Goal: Task Accomplishment & Management: Use online tool/utility

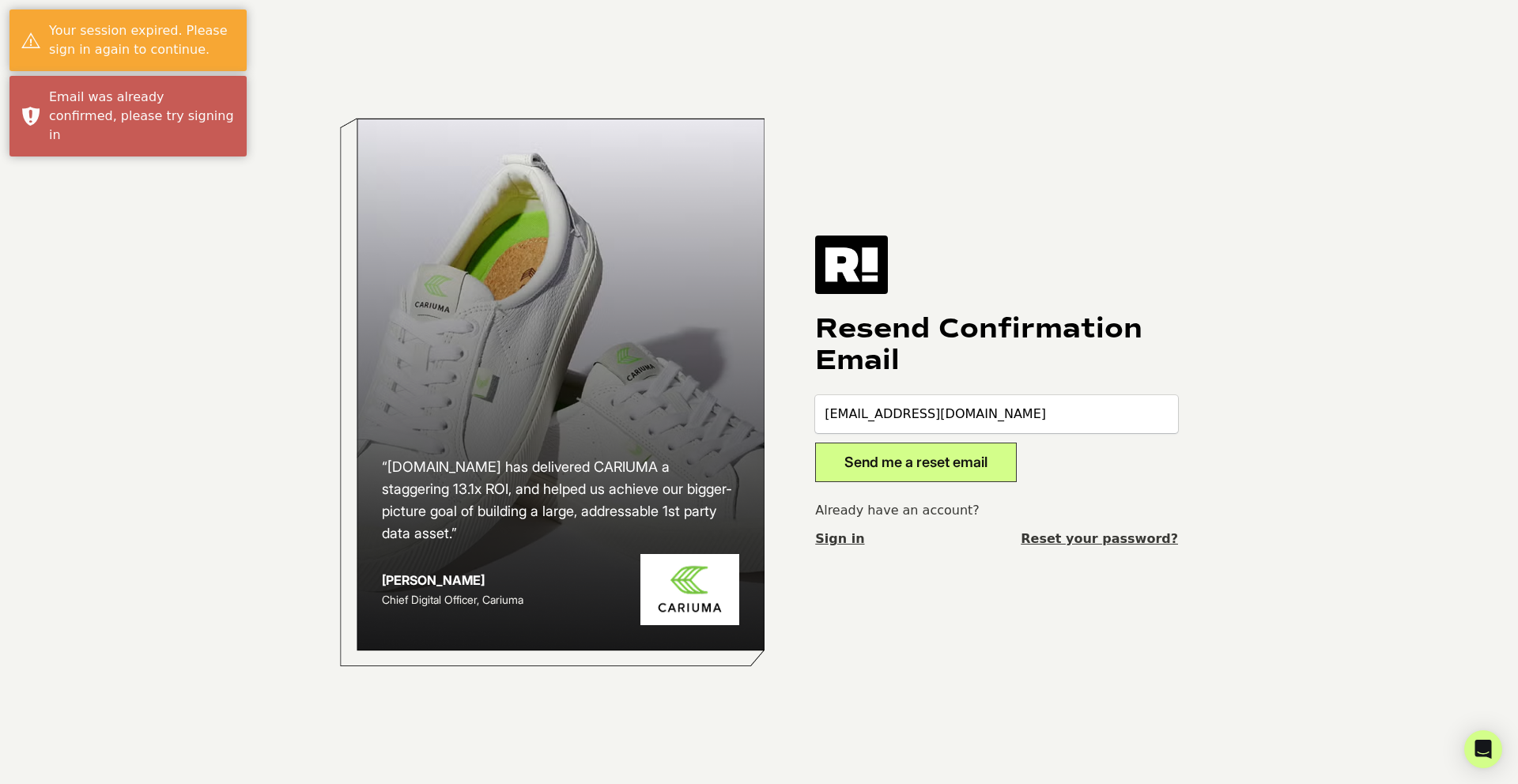
click at [835, 544] on link "Sign in" at bounding box center [839, 539] width 49 height 19
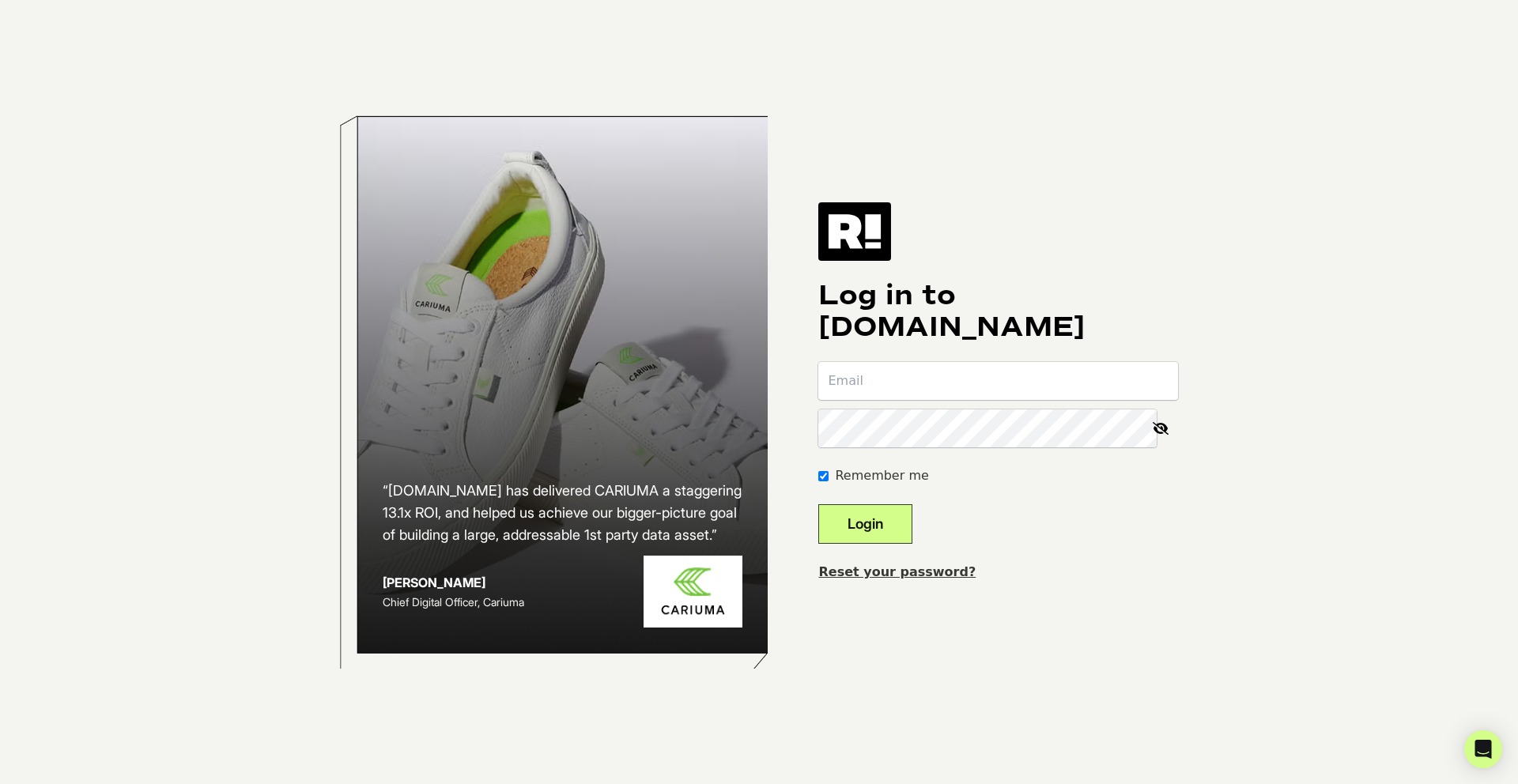
type input "[EMAIL_ADDRESS][DOMAIN_NAME]"
click at [912, 518] on button "Login" at bounding box center [865, 524] width 94 height 39
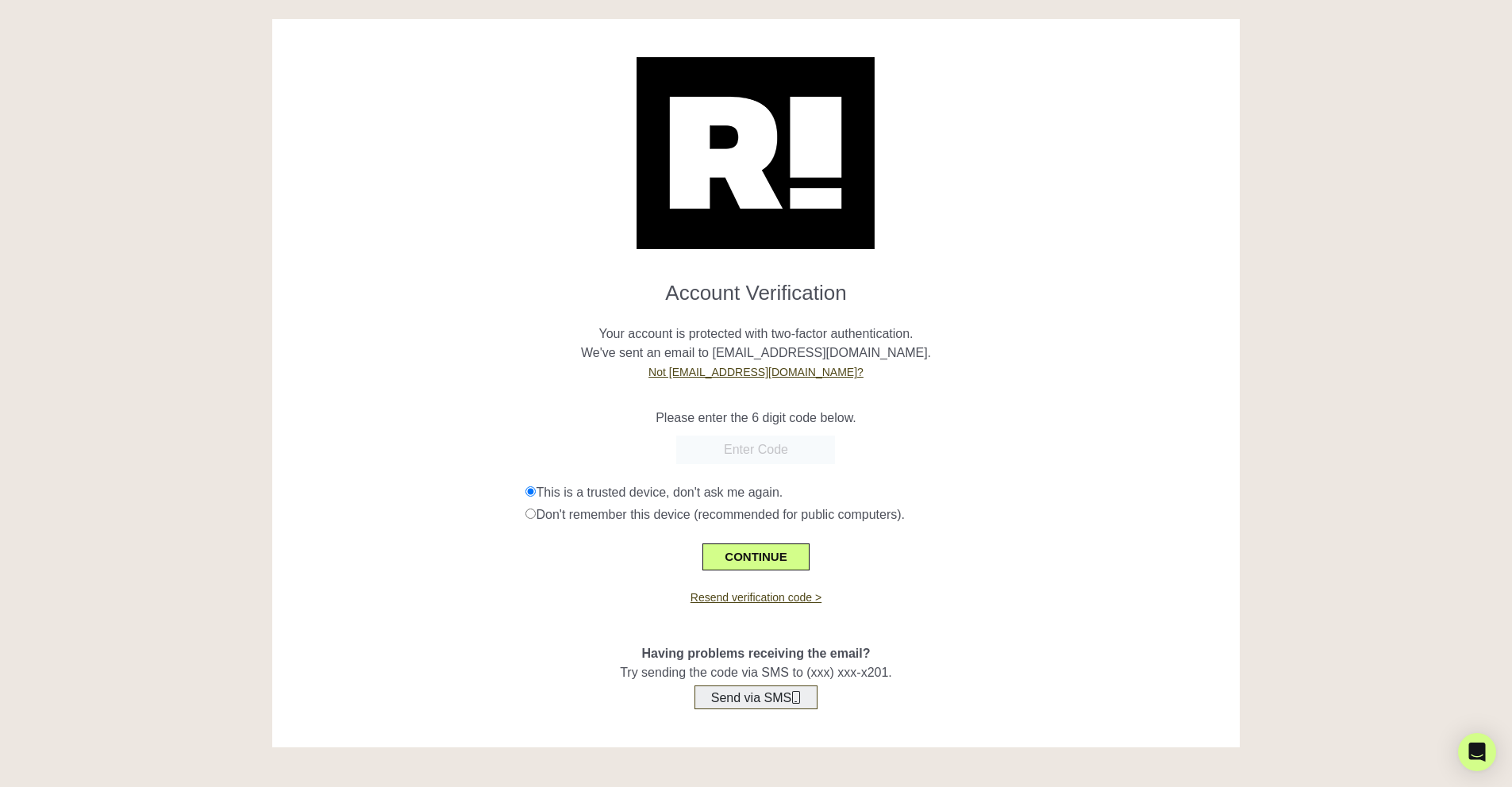
click at [782, 695] on button "Send via SMS" at bounding box center [756, 697] width 123 height 24
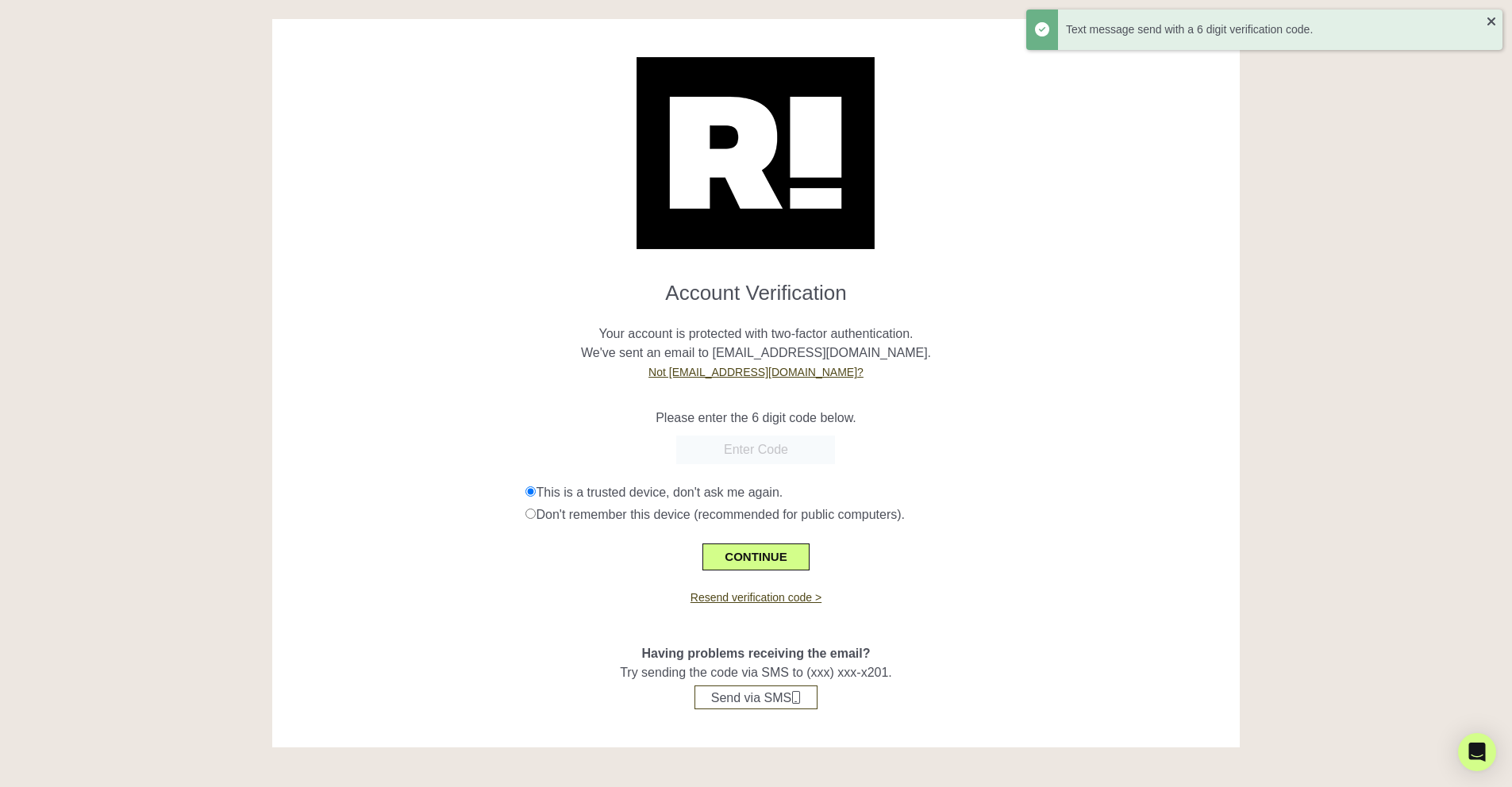
click at [762, 445] on input "text" at bounding box center [755, 450] width 159 height 29
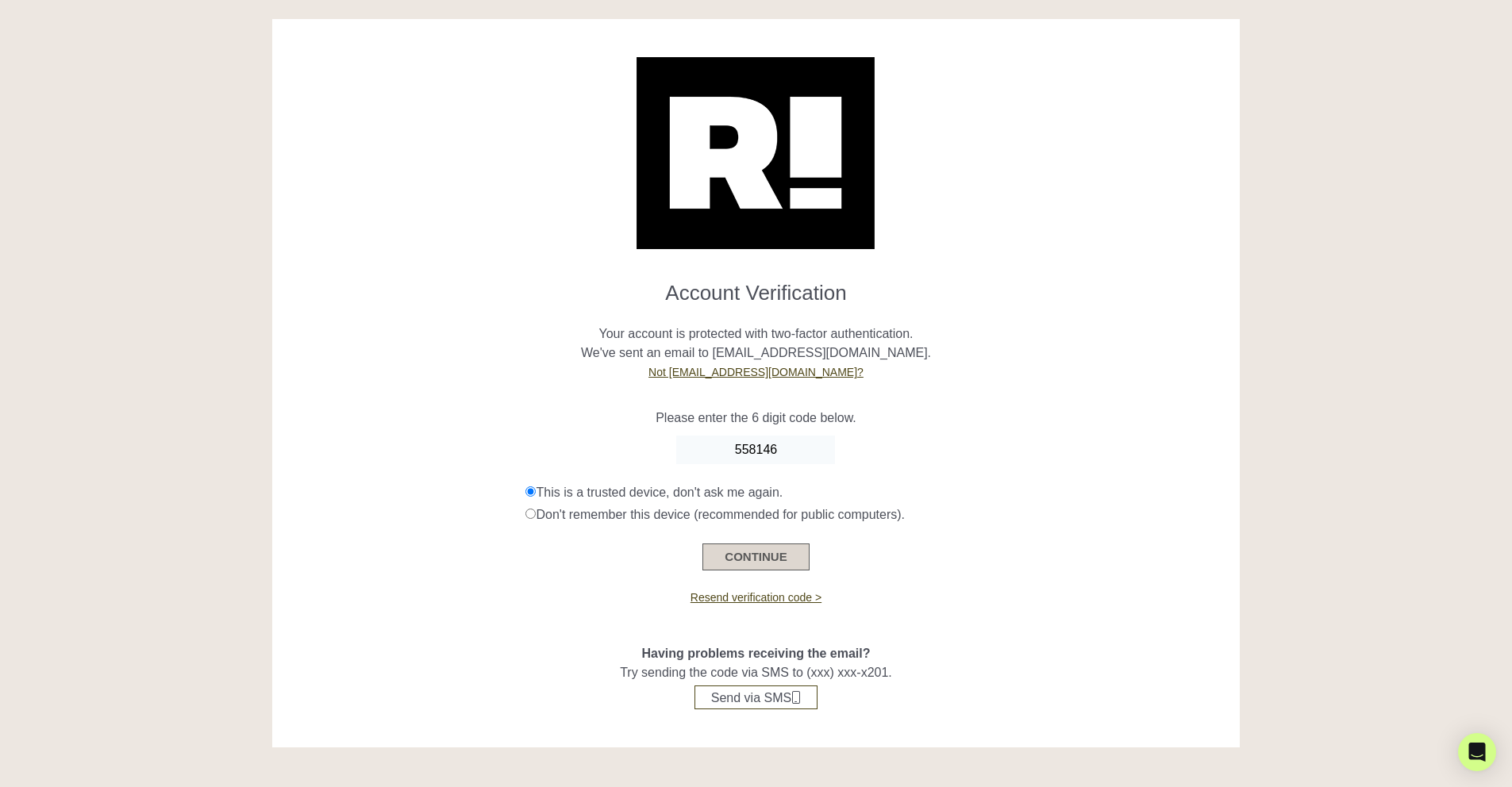
type input "558146"
click at [767, 550] on button "CONTINUE" at bounding box center [755, 557] width 106 height 27
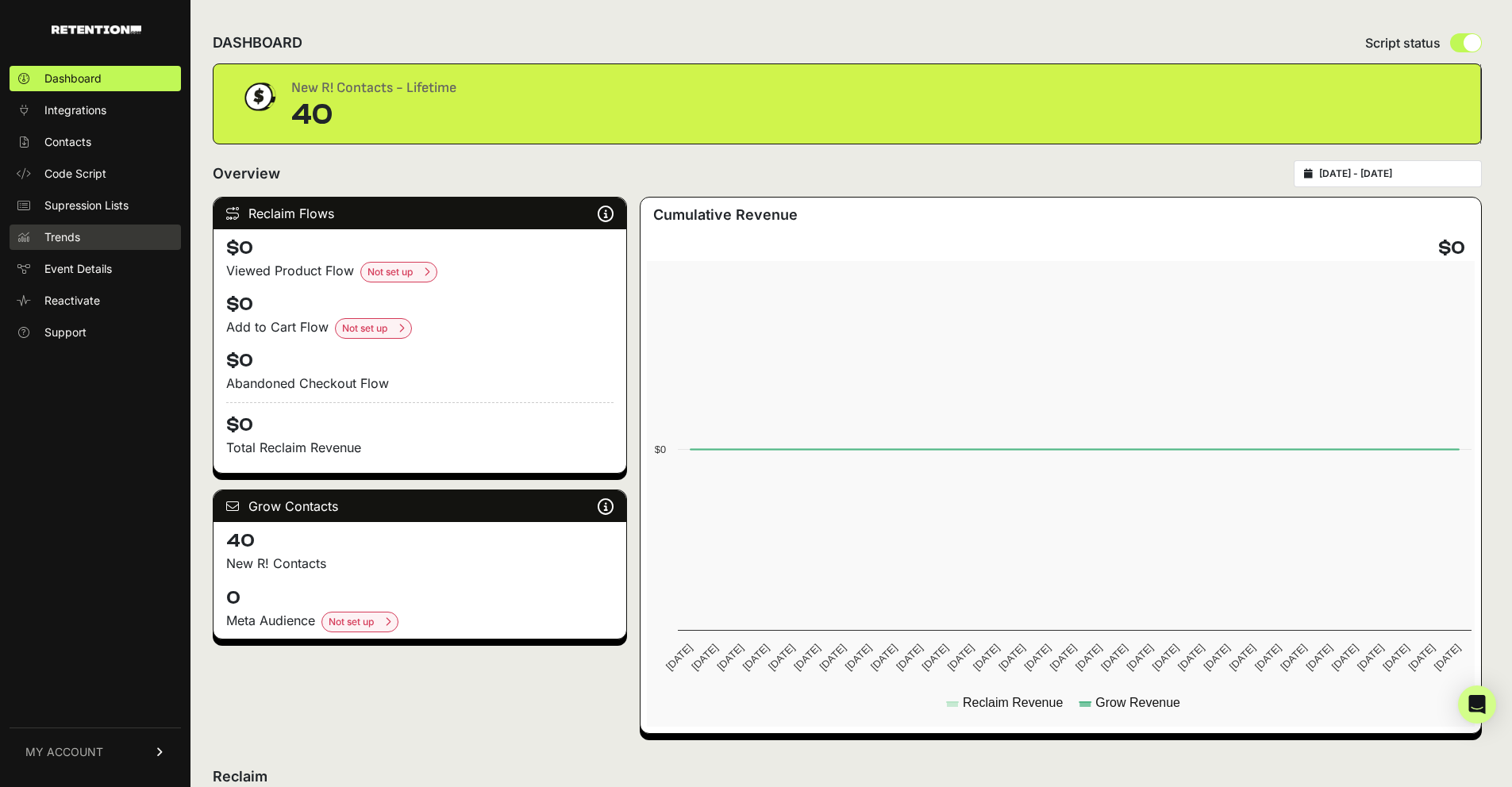
click at [71, 236] on span "Trends" at bounding box center [62, 237] width 35 height 16
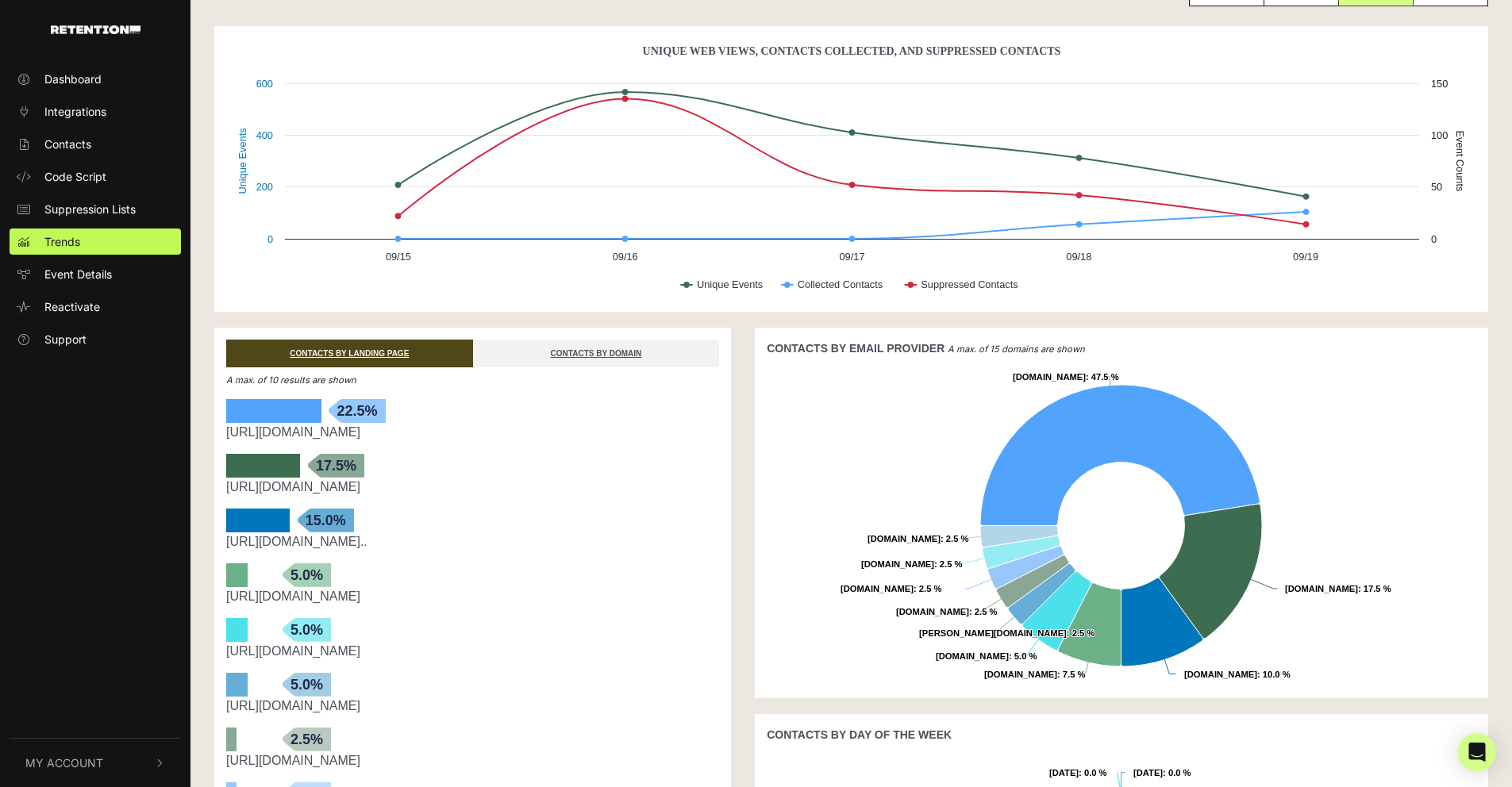
scroll to position [58, 0]
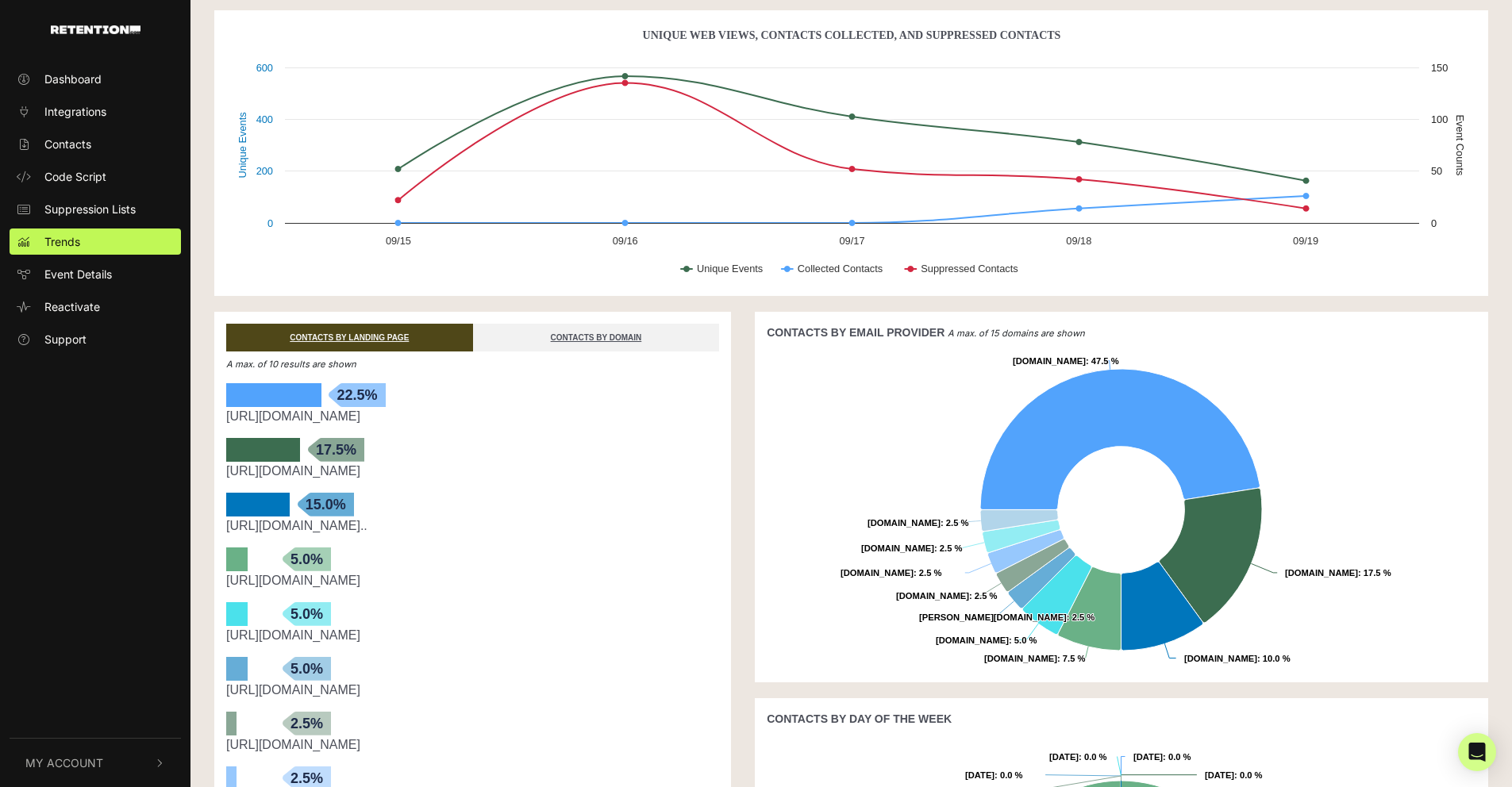
click at [367, 526] on link "https://www.elliptigo.com/experience-the-elliptigo-diff..." at bounding box center [297, 526] width 141 height 13
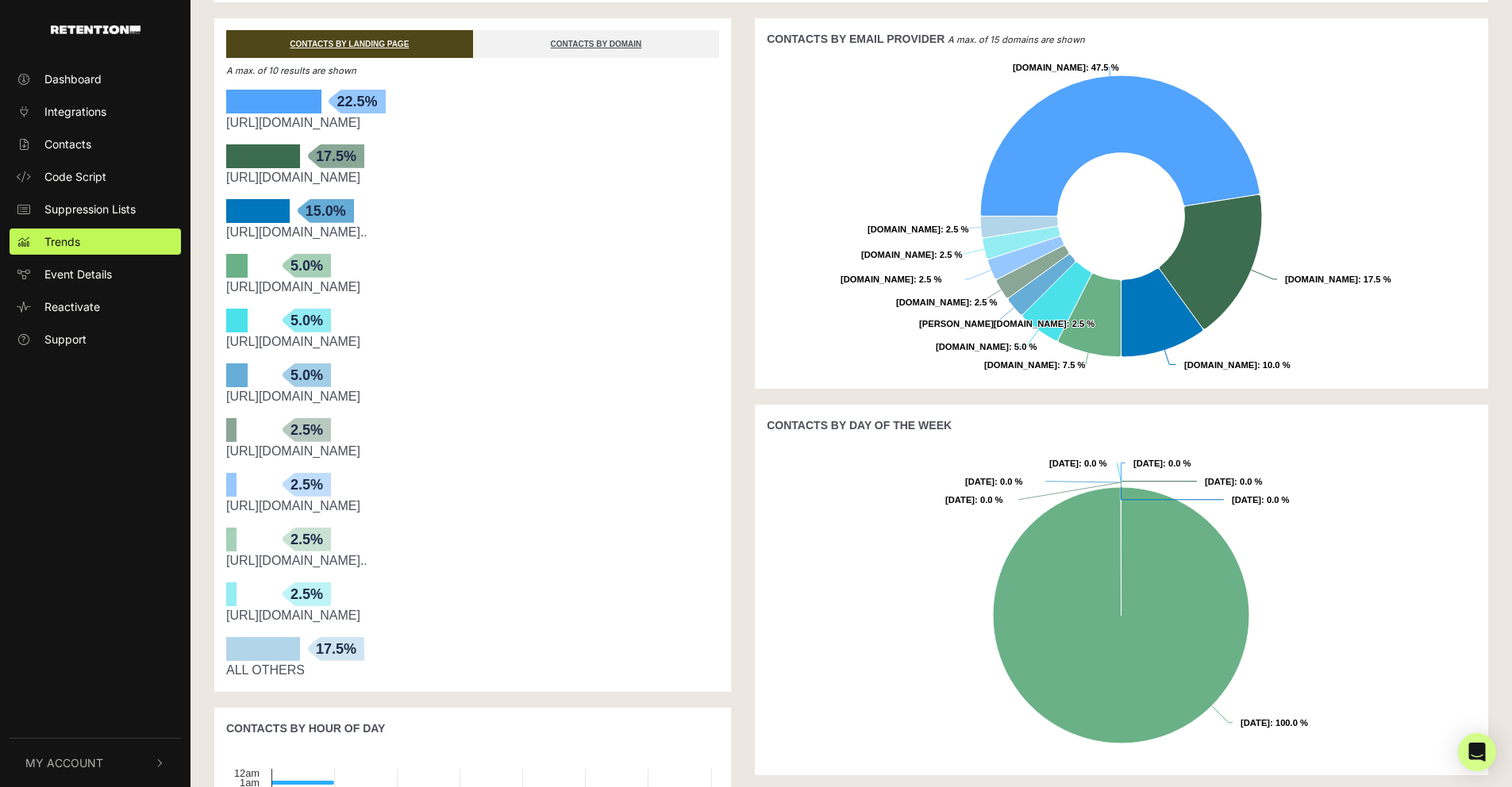
scroll to position [365, 0]
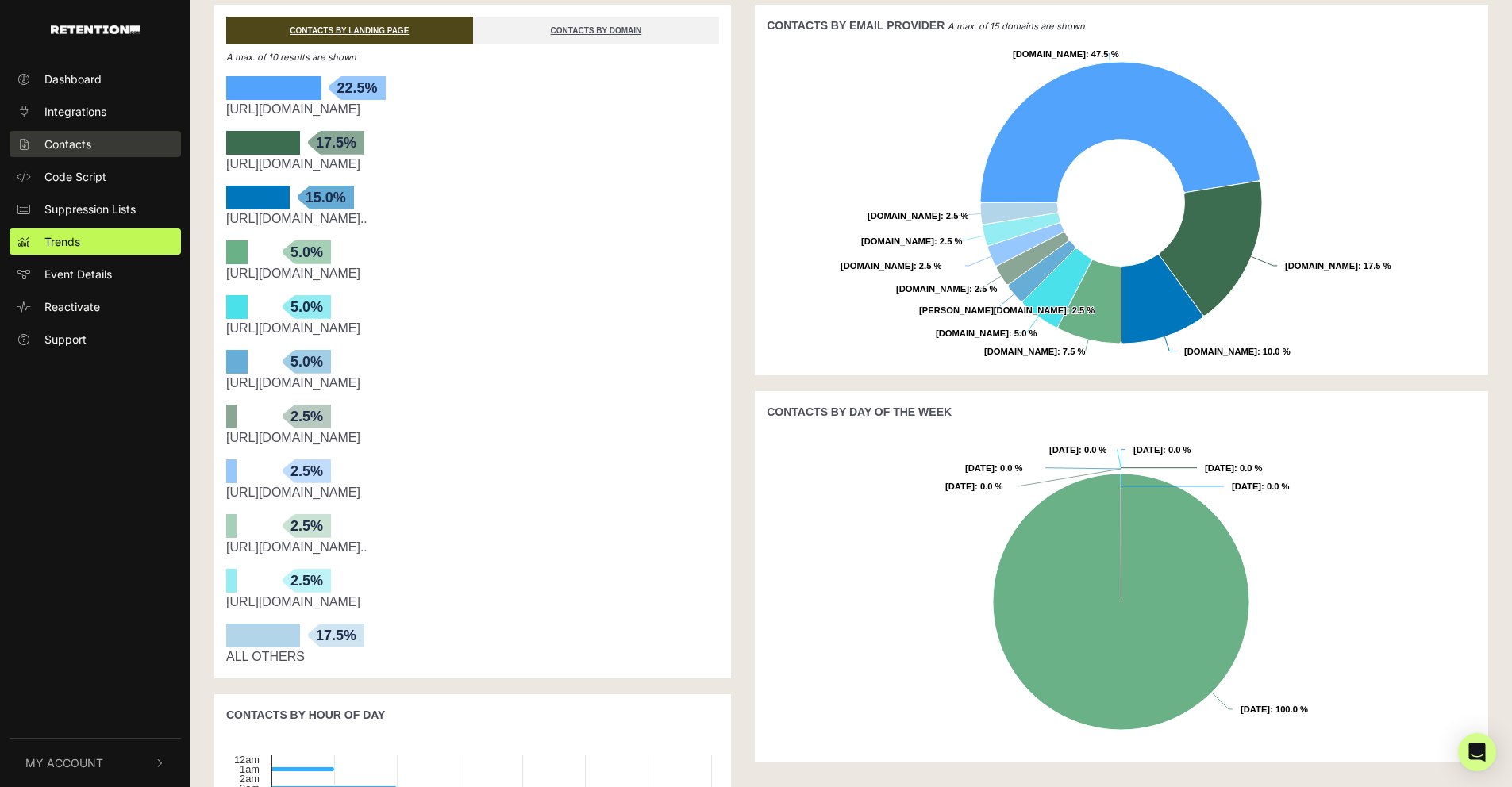
click at [77, 139] on span "Contacts" at bounding box center [68, 144] width 47 height 17
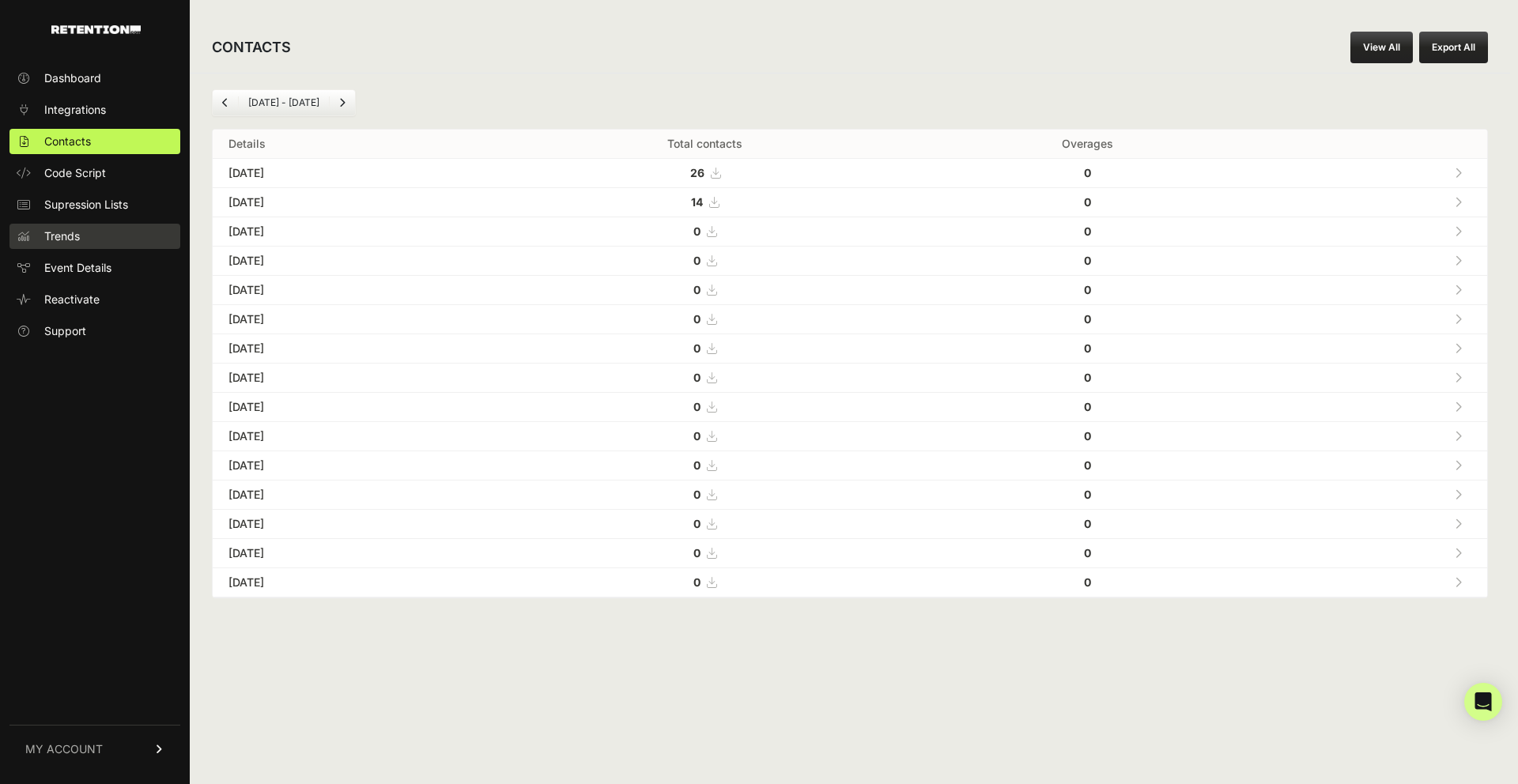
click at [89, 235] on link "Trends" at bounding box center [95, 236] width 171 height 25
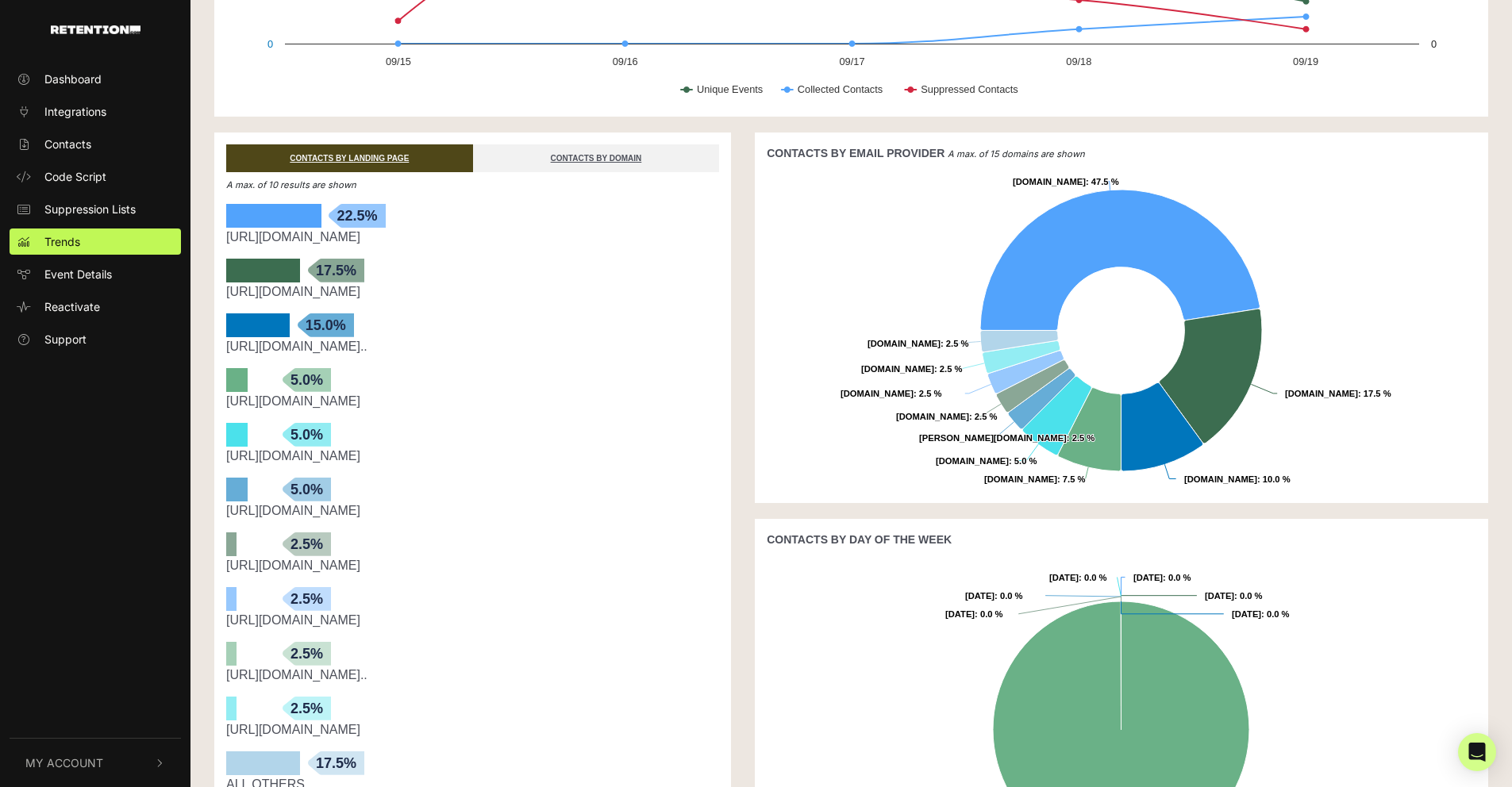
scroll to position [274, 0]
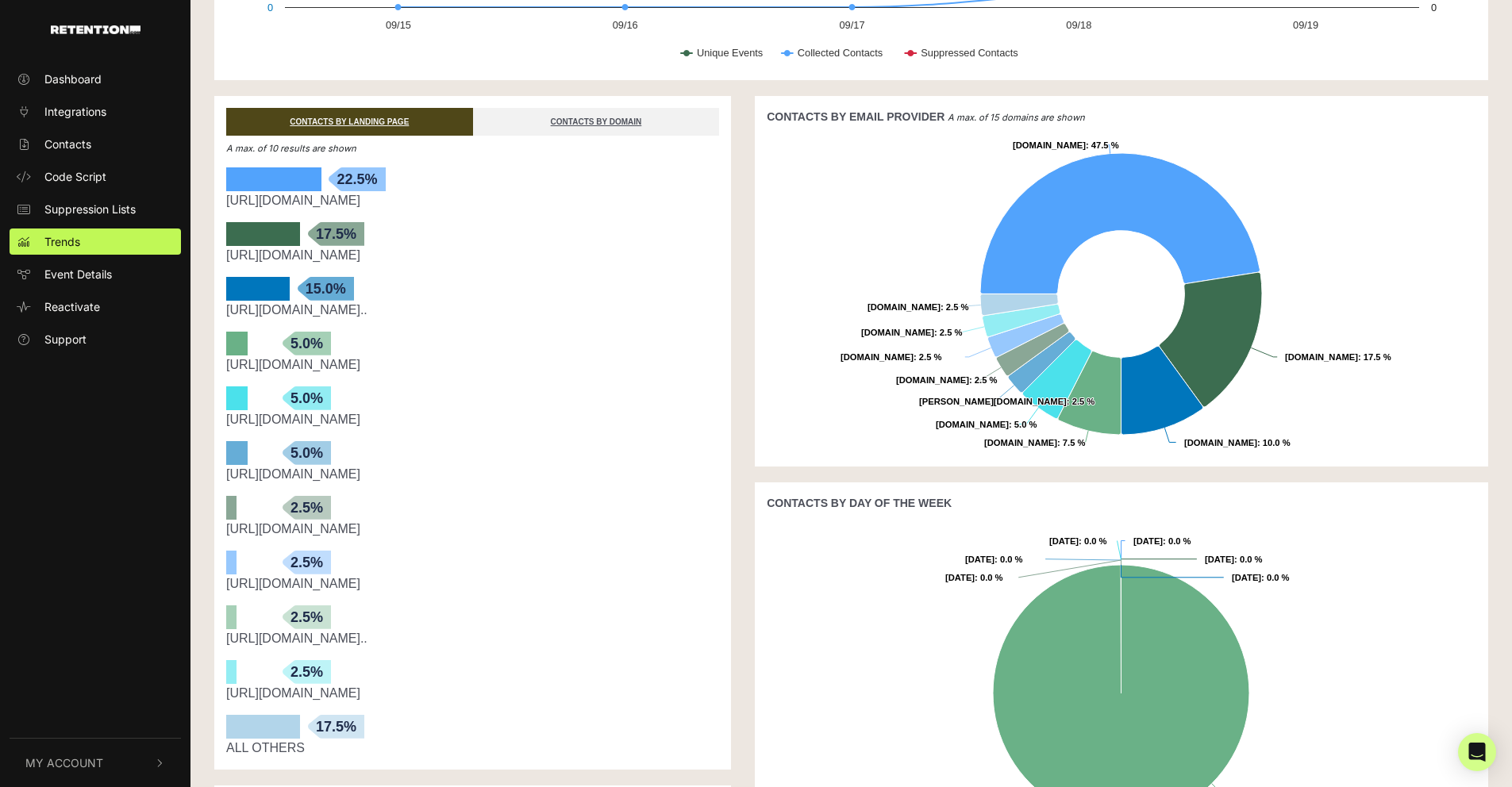
click at [127, 765] on button "My Account" at bounding box center [95, 763] width 172 height 49
click at [367, 311] on link "[URL][DOMAIN_NAME].." at bounding box center [297, 310] width 141 height 13
